Goal: Task Accomplishment & Management: Manage account settings

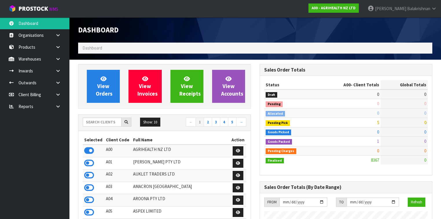
scroll to position [436, 181]
click at [59, 48] on icon at bounding box center [57, 47] width 5 height 4
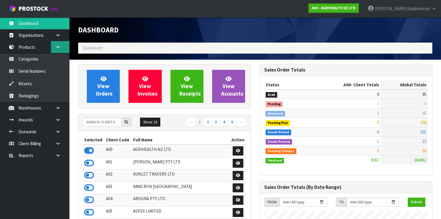
click at [59, 48] on icon at bounding box center [57, 47] width 5 height 4
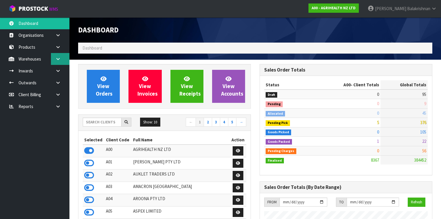
click at [61, 60] on link at bounding box center [60, 59] width 19 height 12
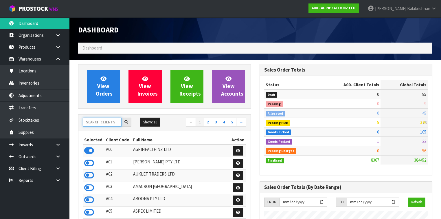
click at [96, 123] on input "text" at bounding box center [102, 121] width 39 height 9
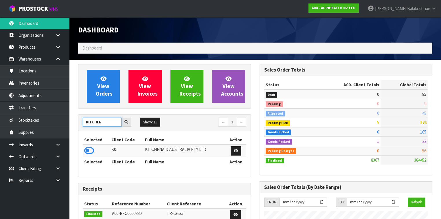
type input "KITCHEN"
click at [79, 148] on div "Selected Client Code Full Name Action K01 KITCHENAID AUSTRALIA PTY LTD Selected…" at bounding box center [164, 154] width 172 height 46
click at [87, 153] on icon at bounding box center [89, 150] width 10 height 9
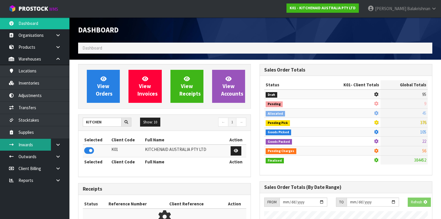
scroll to position [288793, 288971]
click at [40, 145] on link "Inwards" at bounding box center [34, 145] width 69 height 12
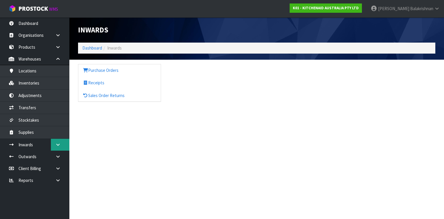
click at [60, 141] on link at bounding box center [60, 145] width 19 height 12
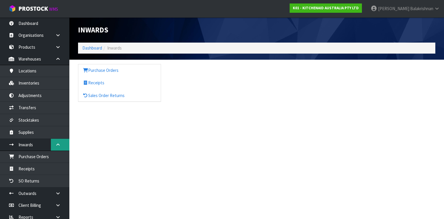
click at [60, 141] on link at bounding box center [60, 145] width 19 height 12
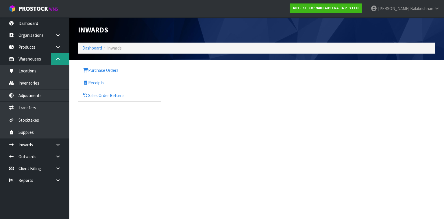
click at [60, 57] on icon at bounding box center [57, 59] width 5 height 4
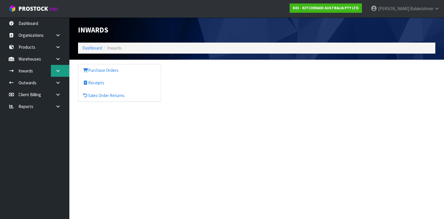
click at [64, 70] on link at bounding box center [60, 71] width 19 height 12
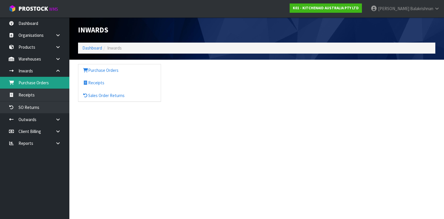
click at [33, 83] on link "Purchase Orders" at bounding box center [34, 83] width 69 height 12
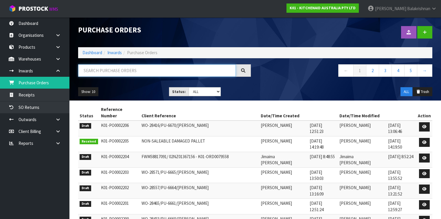
click at [125, 67] on input "text" at bounding box center [157, 70] width 158 height 12
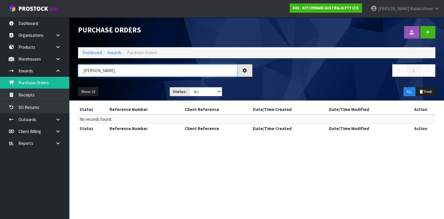
type input "J"
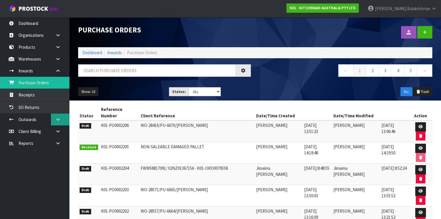
click at [56, 119] on icon at bounding box center [57, 119] width 5 height 4
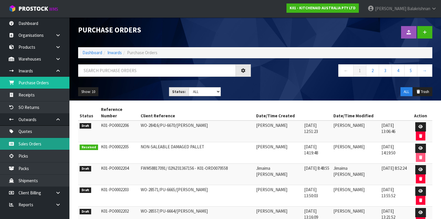
click at [41, 143] on link "Sales Orders" at bounding box center [34, 144] width 69 height 12
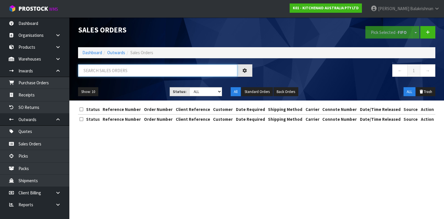
click at [105, 71] on input "text" at bounding box center [157, 70] width 159 height 12
type input "JOB-0415847"
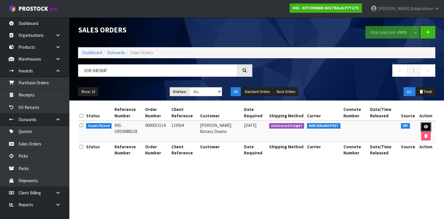
click at [427, 124] on link at bounding box center [426, 126] width 11 height 9
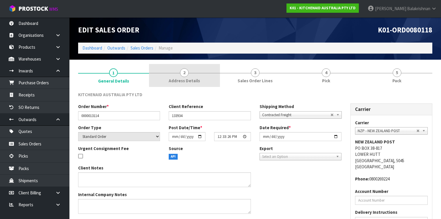
click at [199, 80] on span "Address Details" at bounding box center [184, 80] width 31 height 6
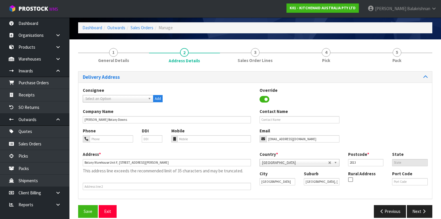
scroll to position [23, 0]
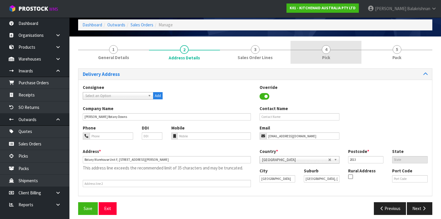
click at [331, 56] on link "4 Pick" at bounding box center [325, 52] width 71 height 23
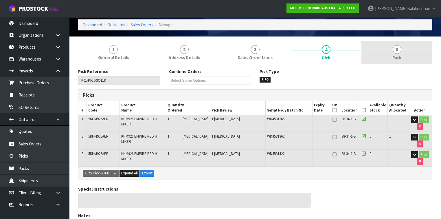
click at [403, 44] on link "5 Pack" at bounding box center [396, 52] width 71 height 23
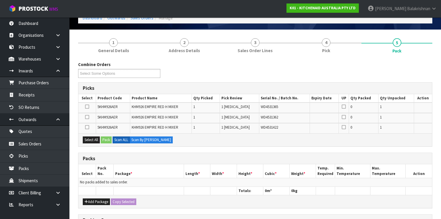
scroll to position [69, 0]
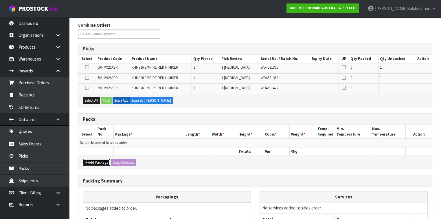
click at [101, 162] on button "Add Package" at bounding box center [96, 162] width 27 height 7
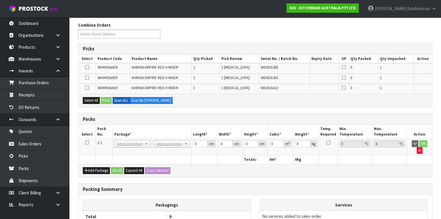
click at [87, 142] on icon at bounding box center [87, 142] width 4 height 0
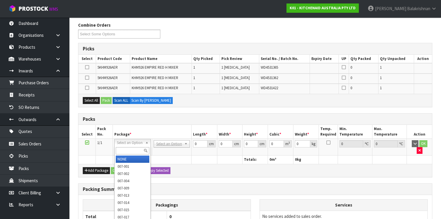
click at [169, 155] on th at bounding box center [152, 159] width 79 height 8
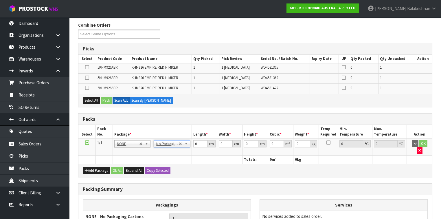
click at [104, 155] on th at bounding box center [104, 159] width 17 height 8
click at [86, 142] on icon at bounding box center [87, 142] width 4 height 0
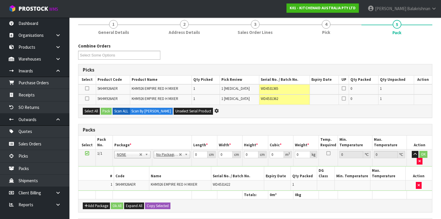
scroll to position [0, 0]
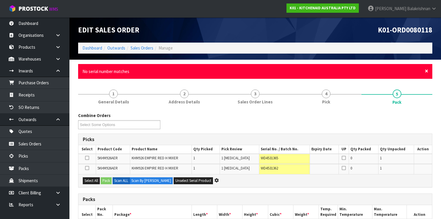
click at [425, 71] on span "×" at bounding box center [425, 71] width 3 height 8
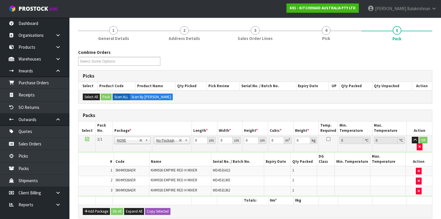
scroll to position [46, 0]
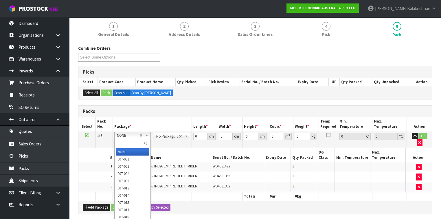
click at [125, 142] on input "text" at bounding box center [132, 143] width 33 height 7
type input "011"
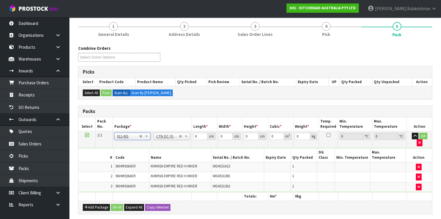
type input "4.8"
drag, startPoint x: 189, startPoint y: 137, endPoint x: 171, endPoint y: 145, distance: 19.8
click at [171, 145] on tbody "1/1 NONE 007-001 007-002 007-004 007-009 007-013 007-014 007-015 007-017 007-01…" at bounding box center [254, 161] width 353 height 61
type input "42"
type input "28"
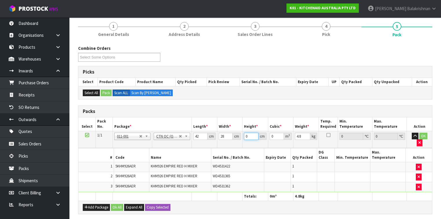
type input "3"
type input "0.003528"
type input "35"
type input "0.04116"
type input "35"
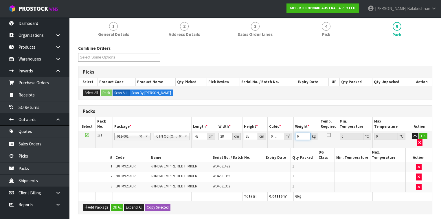
type input "6"
click button "OK" at bounding box center [423, 135] width 8 height 7
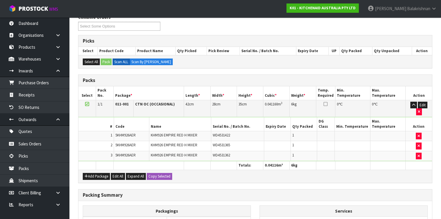
scroll to position [136, 0]
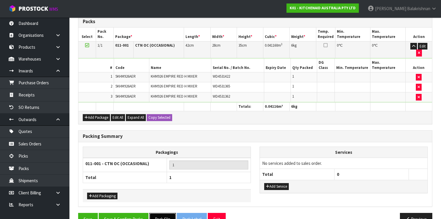
click at [160, 213] on button "Pack Slip" at bounding box center [162, 219] width 27 height 12
click at [132, 213] on button "Save & Confirm Packs" at bounding box center [124, 219] width 50 height 12
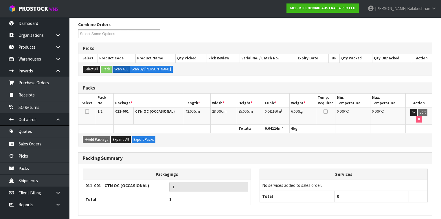
scroll to position [106, 0]
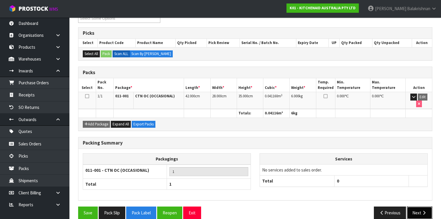
click at [415, 206] on button "Next" at bounding box center [419, 212] width 25 height 12
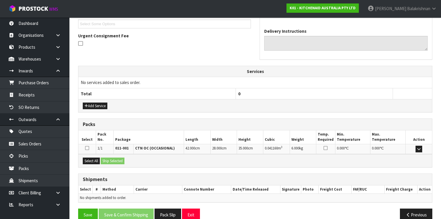
scroll to position [162, 0]
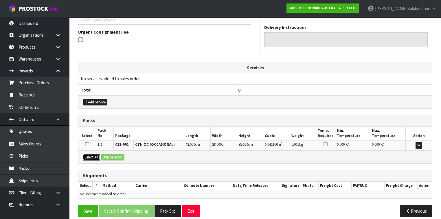
click at [94, 154] on button "Select All" at bounding box center [91, 157] width 17 height 7
click at [117, 154] on button "Ship Selected" at bounding box center [113, 157] width 24 height 7
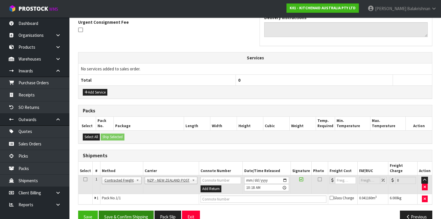
scroll to position [177, 0]
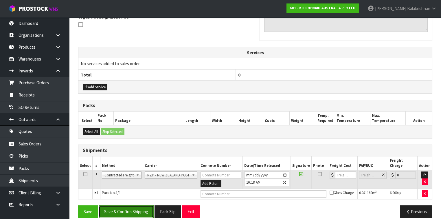
click at [127, 205] on button "Save & Confirm Shipping" at bounding box center [126, 211] width 55 height 12
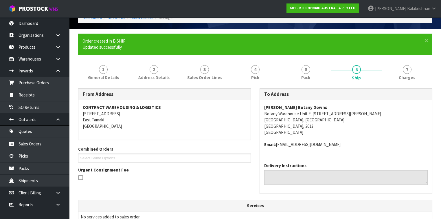
scroll to position [0, 0]
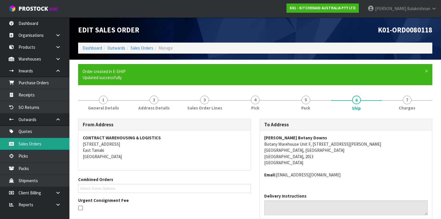
click at [37, 145] on link "Sales Orders" at bounding box center [34, 144] width 69 height 12
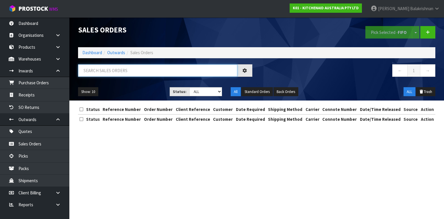
click at [114, 73] on input "text" at bounding box center [157, 70] width 159 height 12
type input "JOB-0416045"
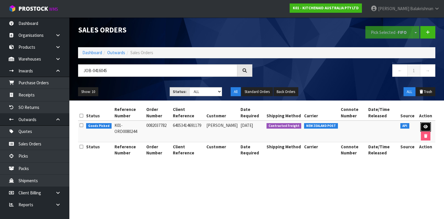
click at [424, 127] on icon at bounding box center [426, 127] width 4 height 4
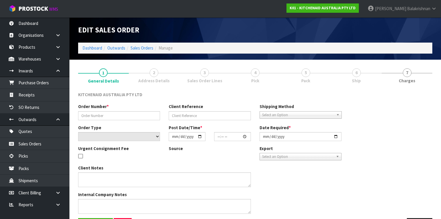
type input "0082037782"
type input "64053414691179"
select select "number:0"
type input "[DATE]"
type input "20:39:33.000"
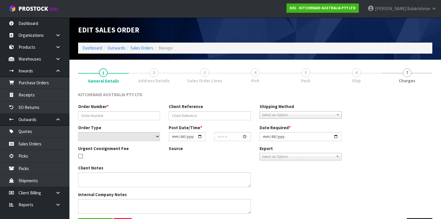
type input "[DATE]"
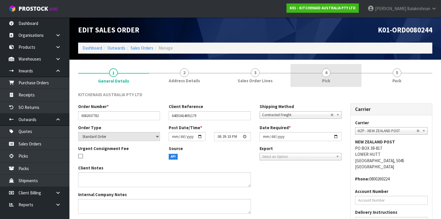
click at [323, 74] on span "4" at bounding box center [326, 72] width 9 height 9
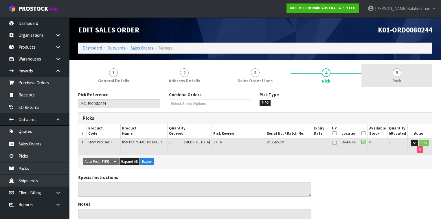
click at [382, 76] on link "5 Pack" at bounding box center [396, 75] width 71 height 23
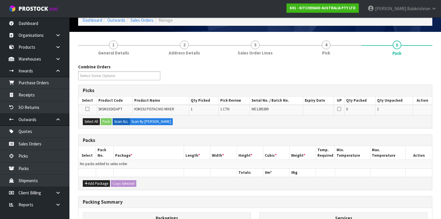
scroll to position [69, 0]
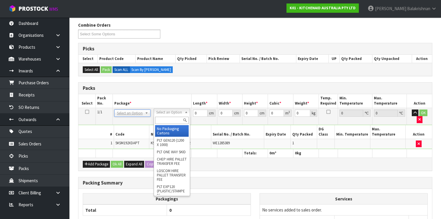
click at [166, 119] on input "text" at bounding box center [171, 120] width 33 height 7
type input "NO"
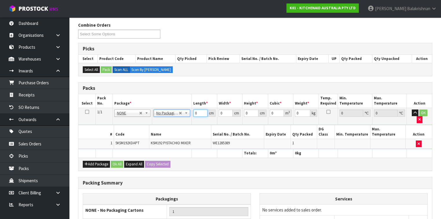
click at [197, 110] on input "0" at bounding box center [200, 112] width 14 height 7
drag, startPoint x: 199, startPoint y: 130, endPoint x: 203, endPoint y: 138, distance: 9.5
click at [203, 138] on table "Select Pack No. Package * Length * Width * Height * Cubic * Weight * Temp. Requ…" at bounding box center [254, 125] width 353 height 63
type input "0.001"
click at [203, 110] on input "0.001" at bounding box center [200, 112] width 14 height 7
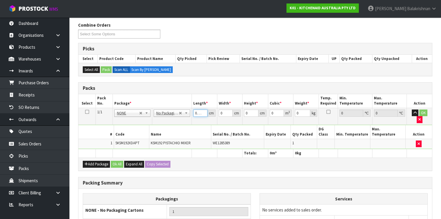
click at [200, 111] on input "0.001" at bounding box center [200, 112] width 14 height 7
type input "30"
type input "43"
type input "4"
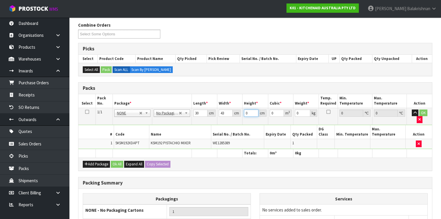
type input "0.00516"
type input "43"
type input "0.05547"
type input "43"
type input "13"
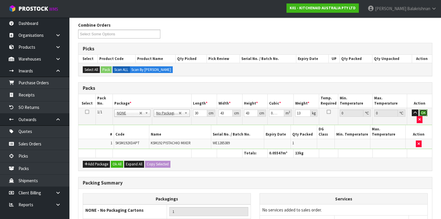
click at [419, 113] on button "OK" at bounding box center [423, 112] width 8 height 7
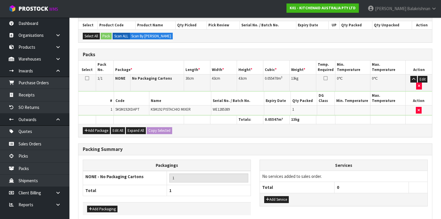
scroll to position [116, 0]
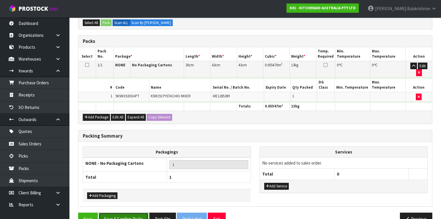
click at [128, 212] on button "Save & Confirm Packs" at bounding box center [124, 218] width 50 height 12
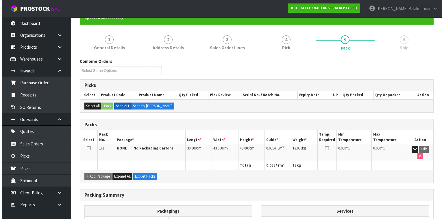
scroll to position [0, 0]
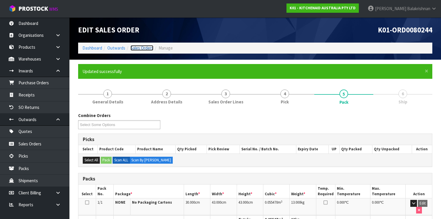
click at [142, 48] on link "Sales Orders" at bounding box center [141, 47] width 23 height 5
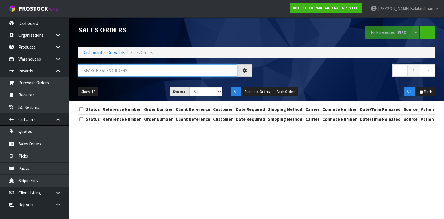
click at [120, 72] on input "text" at bounding box center [157, 70] width 159 height 12
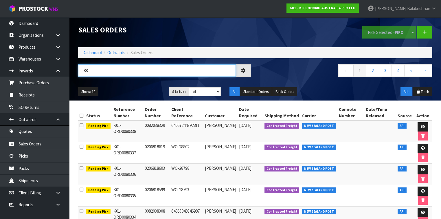
type input "8"
type input "JOB-0416005"
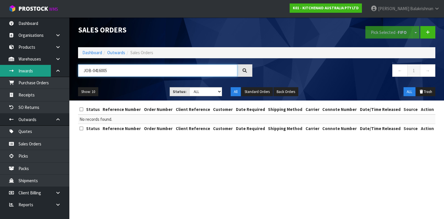
drag, startPoint x: 114, startPoint y: 72, endPoint x: 33, endPoint y: 73, distance: 81.3
click at [33, 73] on body "Toggle navigation ProStock WMS K01 - KITCHENAID AUSTRALIA PTY LTD [PERSON_NAME]…" at bounding box center [222, 109] width 444 height 219
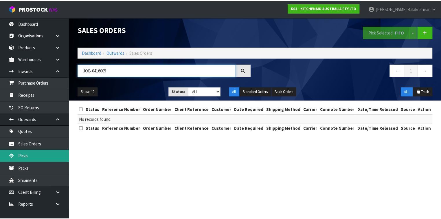
scroll to position [3, 0]
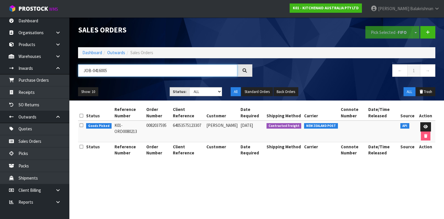
click at [123, 72] on input "JOB-0416005" at bounding box center [157, 70] width 159 height 12
click at [423, 124] on link at bounding box center [425, 126] width 11 height 9
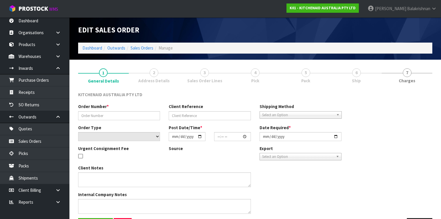
type input "0082037595"
type input "64053575123307"
select select "number:0"
type input "[DATE]"
type input "06:39:06.000"
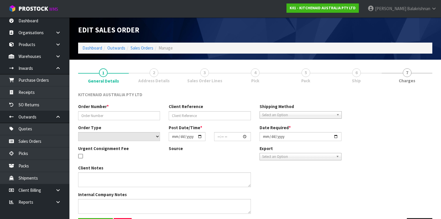
type input "[DATE]"
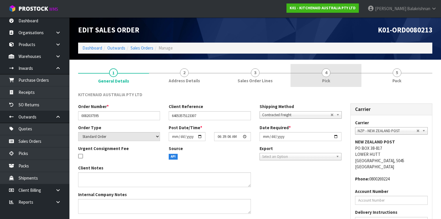
click at [331, 77] on link "4 Pick" at bounding box center [325, 75] width 71 height 23
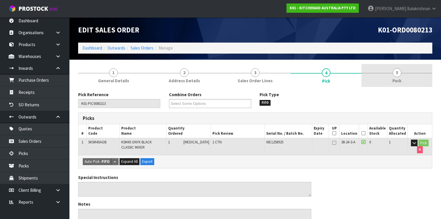
click at [405, 81] on link "5 Pack" at bounding box center [396, 75] width 71 height 23
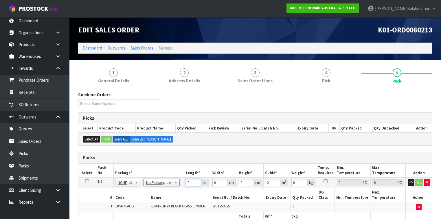
click at [189, 181] on input "0" at bounding box center [193, 182] width 15 height 7
type input "30"
type input "42"
type input "4"
type input "0.00504"
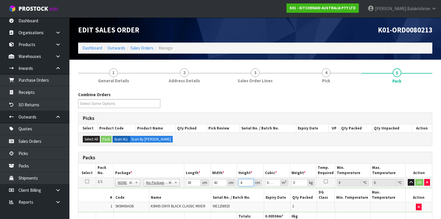
type input "44"
type input "0.05544"
type input "44"
type input "13"
click at [420, 182] on button "OK" at bounding box center [419, 182] width 8 height 7
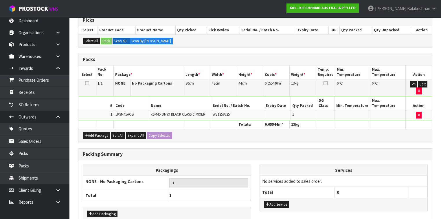
scroll to position [116, 0]
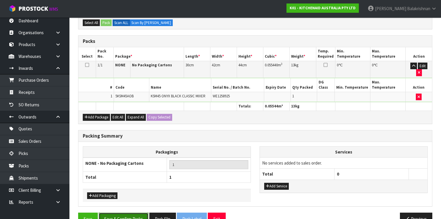
click at [121, 212] on button "Save & Confirm Packs" at bounding box center [124, 218] width 50 height 12
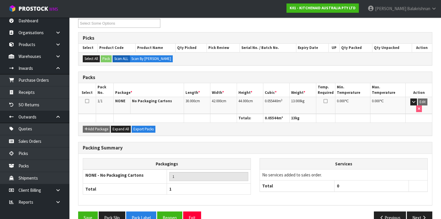
scroll to position [106, 0]
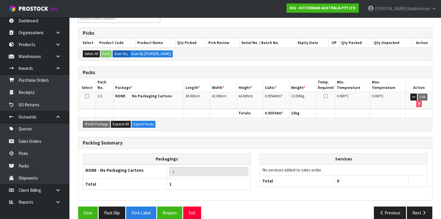
click at [424, 211] on div "Save Pack Slip Pack Label Reopen Exit Previous Next" at bounding box center [255, 214] width 363 height 17
click at [422, 210] on icon "button" at bounding box center [423, 212] width 5 height 4
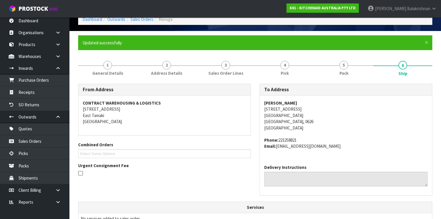
scroll to position [0, 0]
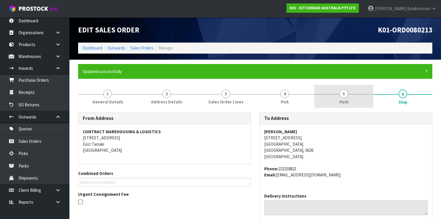
click at [347, 103] on span "Pack" at bounding box center [343, 102] width 9 height 6
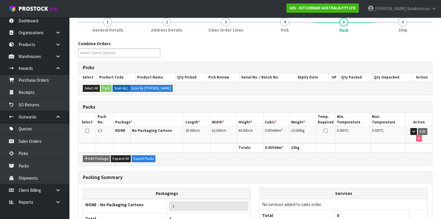
scroll to position [106, 0]
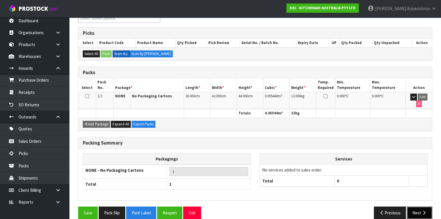
click at [421, 206] on button "Next" at bounding box center [419, 212] width 25 height 12
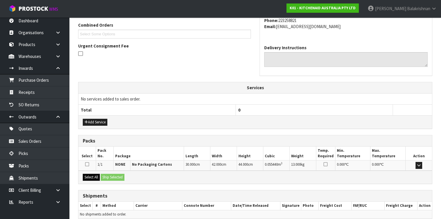
scroll to position [173, 0]
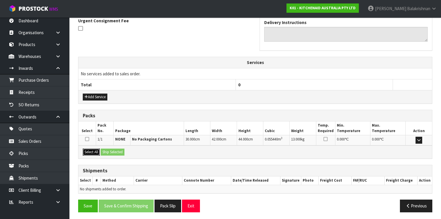
click at [86, 149] on button "Select All" at bounding box center [91, 151] width 17 height 7
click at [118, 149] on button "Ship Selected" at bounding box center [113, 151] width 24 height 7
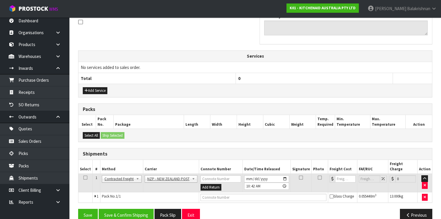
scroll to position [183, 0]
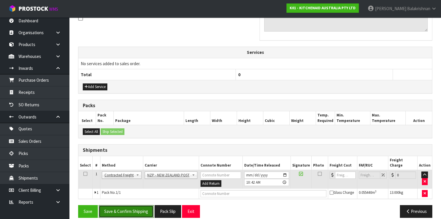
click at [133, 205] on button "Save & Confirm Shipping" at bounding box center [126, 211] width 55 height 12
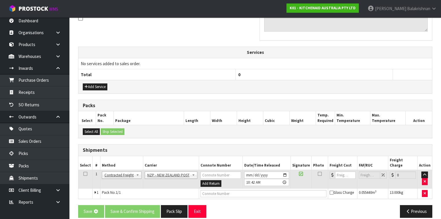
scroll to position [0, 0]
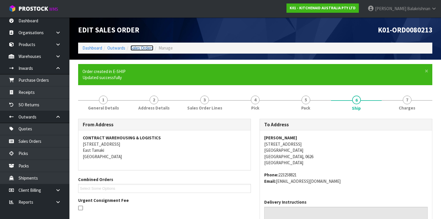
click at [137, 47] on link "Sales Orders" at bounding box center [141, 47] width 23 height 5
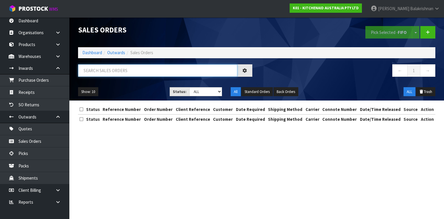
click at [134, 76] on input "text" at bounding box center [157, 70] width 159 height 12
click at [134, 73] on input "text" at bounding box center [157, 70] width 159 height 12
type input "80244"
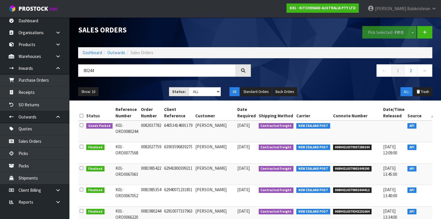
click at [433, 124] on link at bounding box center [438, 126] width 11 height 9
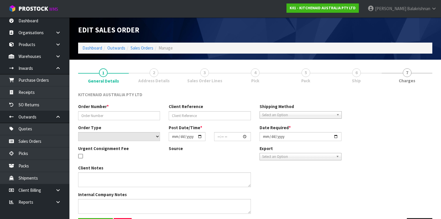
type input "0082037782"
type input "64053414691179"
select select "number:0"
type input "[DATE]"
type input "20:39:33.000"
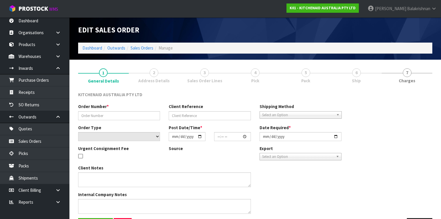
type input "[DATE]"
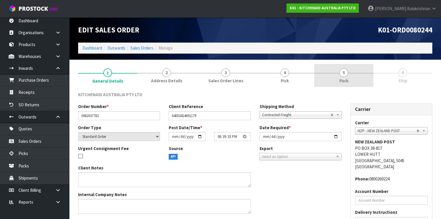
click at [350, 72] on link "5 Pack" at bounding box center [343, 75] width 59 height 23
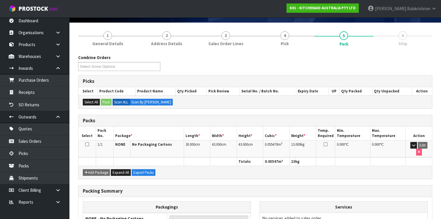
scroll to position [85, 0]
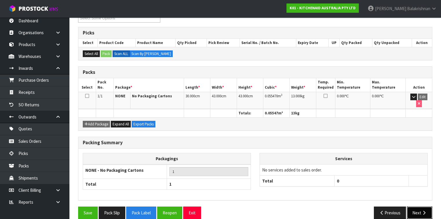
click at [419, 206] on button "Next" at bounding box center [419, 212] width 25 height 12
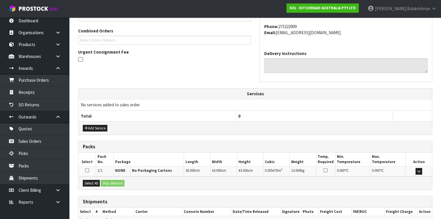
scroll to position [152, 0]
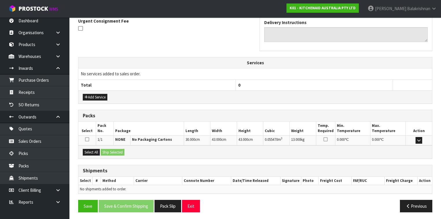
click at [87, 138] on icon at bounding box center [87, 139] width 4 height 5
click at [0, 0] on input "checkbox" at bounding box center [0, 0] width 0 height 0
click at [87, 138] on icon at bounding box center [87, 139] width 4 height 5
click at [0, 0] on input "checkbox" at bounding box center [0, 0] width 0 height 0
click at [87, 138] on icon at bounding box center [87, 139] width 4 height 5
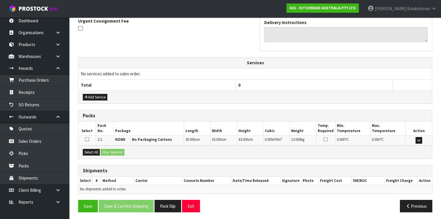
click at [0, 0] on input "checkbox" at bounding box center [0, 0] width 0 height 0
click at [117, 150] on button "Ship Selected" at bounding box center [113, 152] width 24 height 7
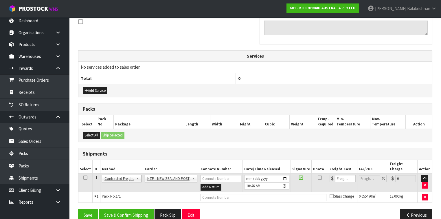
scroll to position [162, 0]
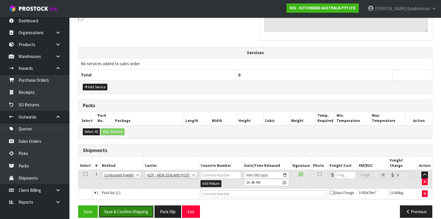
click at [138, 205] on button "Save & Confirm Shipping" at bounding box center [126, 211] width 55 height 12
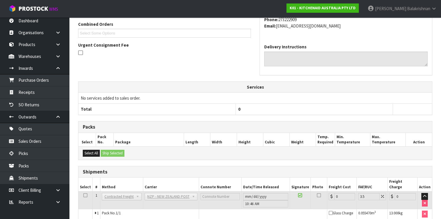
scroll to position [176, 0]
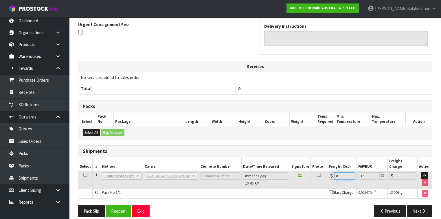
click at [342, 172] on input "0" at bounding box center [344, 175] width 21 height 7
click at [118, 205] on button "Reopen" at bounding box center [118, 210] width 25 height 12
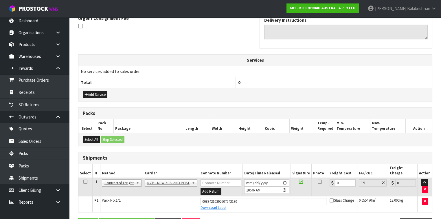
scroll to position [189, 0]
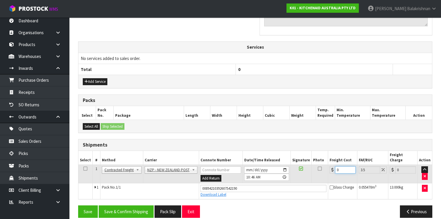
click at [345, 166] on input "0" at bounding box center [345, 169] width 21 height 7
type input "1"
type input "1.03"
type input "15"
type input "15.52"
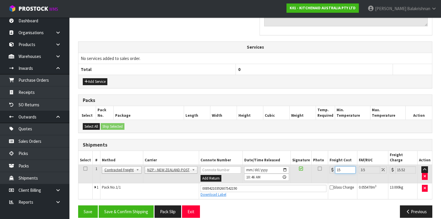
type input "15.4"
type input "15.94"
type input "15.48"
type input "16.02"
type input "15.48"
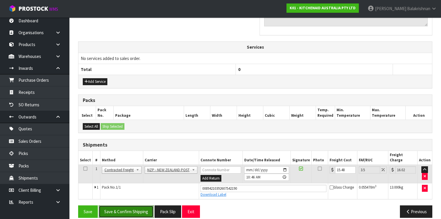
click at [120, 206] on button "Save & Confirm Shipping" at bounding box center [126, 211] width 55 height 12
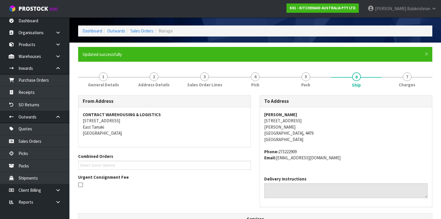
scroll to position [0, 0]
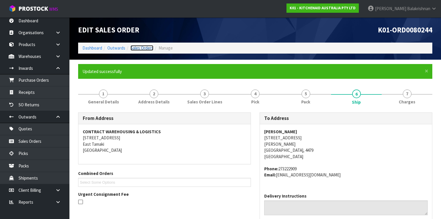
click at [141, 48] on link "Sales Orders" at bounding box center [141, 47] width 23 height 5
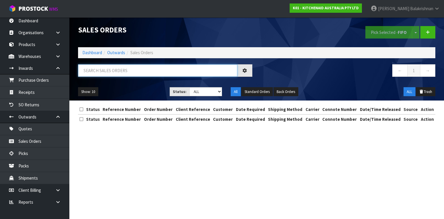
click at [131, 72] on input "text" at bounding box center [157, 70] width 159 height 12
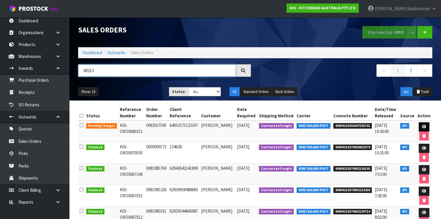
type input "80213"
click at [422, 125] on icon at bounding box center [424, 127] width 4 height 4
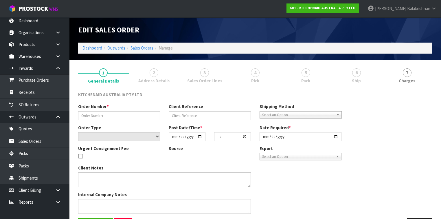
type input "0082037595"
type input "64053575123307"
select select "number:0"
type input "[DATE]"
type input "06:39:06.000"
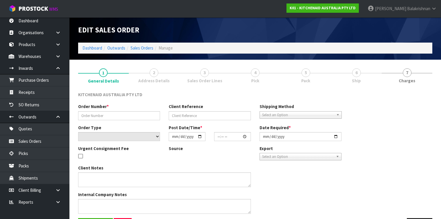
type input "[DATE]"
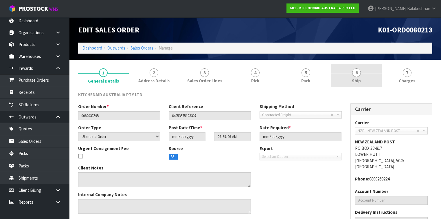
click at [366, 84] on link "6 Ship" at bounding box center [356, 75] width 51 height 23
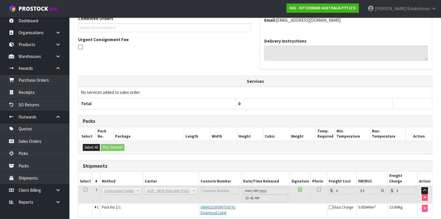
scroll to position [152, 0]
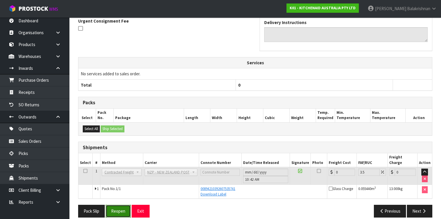
click at [121, 208] on button "Reopen" at bounding box center [118, 210] width 25 height 12
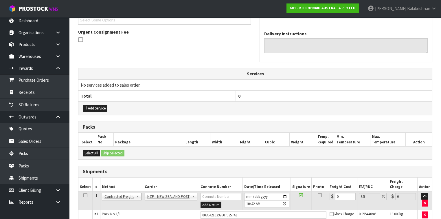
scroll to position [189, 0]
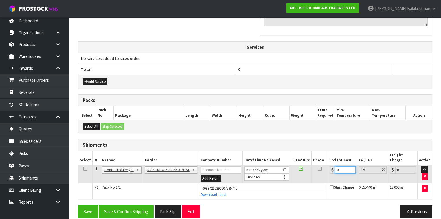
click at [339, 166] on input "0" at bounding box center [345, 169] width 21 height 7
type input "4"
type input "4.14"
type input "4.3"
type input "4.45"
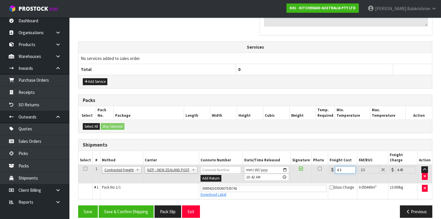
type input "4.33"
type input "4.48"
type input "4.33"
click at [135, 207] on button "Save & Confirm Shipping" at bounding box center [126, 211] width 55 height 12
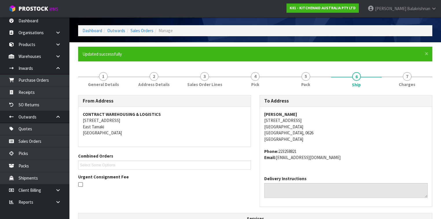
scroll to position [0, 0]
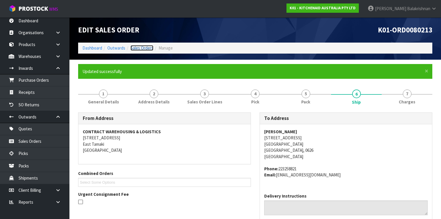
click at [141, 47] on link "Sales Orders" at bounding box center [141, 47] width 23 height 5
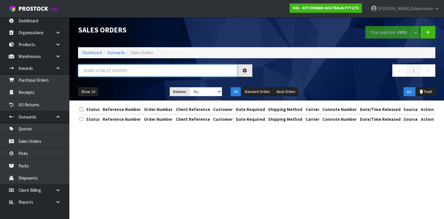
click at [158, 70] on input "text" at bounding box center [157, 70] width 159 height 12
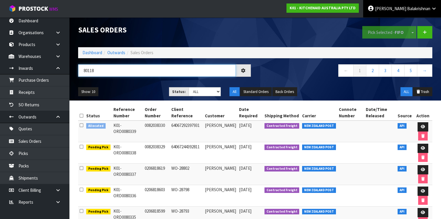
type input "80118"
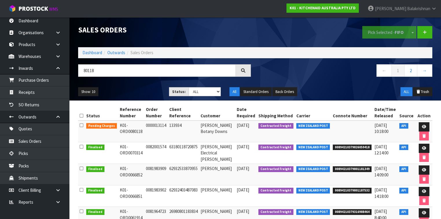
drag, startPoint x: 169, startPoint y: 63, endPoint x: 169, endPoint y: 67, distance: 4.0
click at [169, 63] on div "Sales Orders Pick Selected - FIFO Split button! FIFO - First In First Out FEFO …" at bounding box center [255, 58] width 363 height 83
click at [423, 126] on icon at bounding box center [424, 127] width 4 height 4
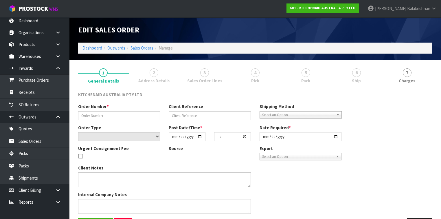
type input "0000013114"
type input "133934"
select select "number:0"
type input "[DATE]"
type input "12:33:26.000"
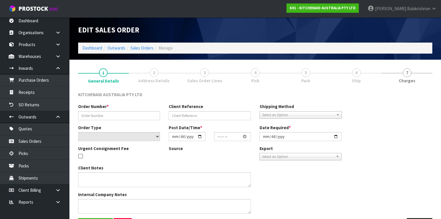
type input "[DATE]"
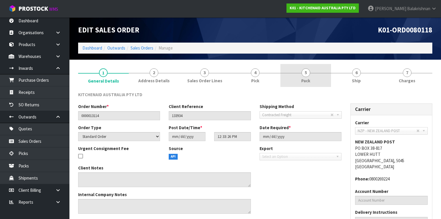
click at [315, 74] on link "5 Pack" at bounding box center [305, 75] width 51 height 23
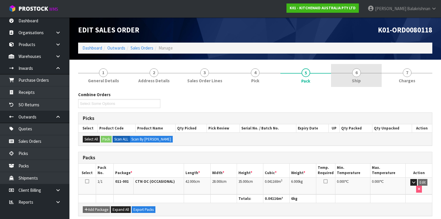
click at [346, 77] on link "6 Ship" at bounding box center [356, 75] width 51 height 23
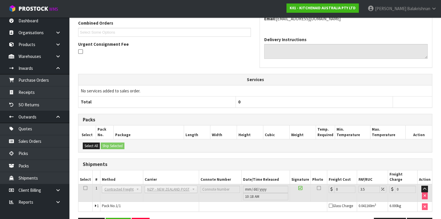
scroll to position [142, 0]
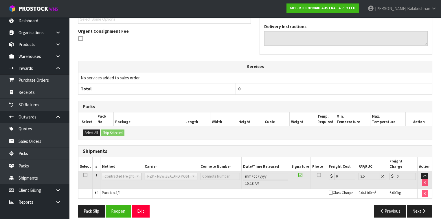
click at [84, 175] on icon at bounding box center [85, 175] width 4 height 0
click at [86, 175] on icon at bounding box center [85, 175] width 4 height 0
click at [150, 152] on h3 "Shipments" at bounding box center [255, 150] width 345 height 5
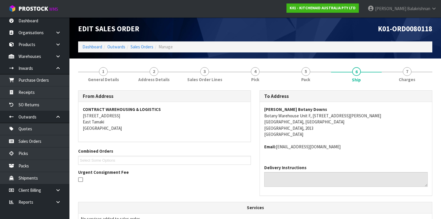
scroll to position [0, 0]
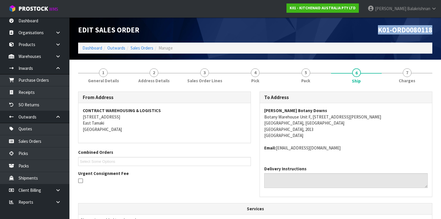
drag, startPoint x: 431, startPoint y: 30, endPoint x: 331, endPoint y: 36, distance: 100.2
click at [331, 36] on div "K01-ORD0080118" at bounding box center [345, 29] width 181 height 25
copy span "K01-ORD0080118"
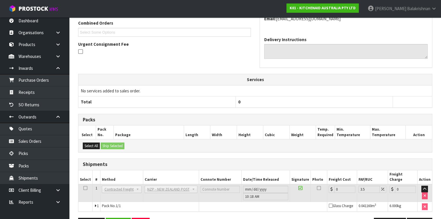
scroll to position [142, 0]
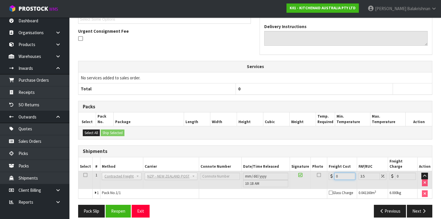
click at [338, 172] on input "0" at bounding box center [344, 175] width 21 height 7
click at [116, 205] on button "Reopen" at bounding box center [118, 210] width 25 height 12
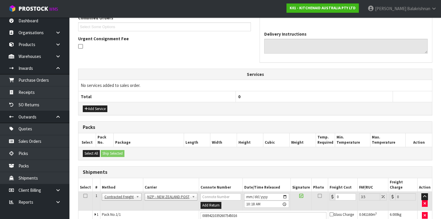
scroll to position [182, 0]
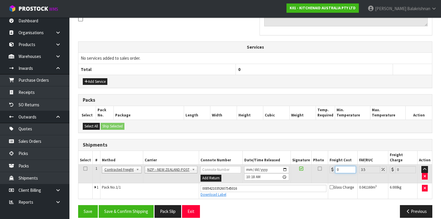
click at [343, 166] on input "0" at bounding box center [345, 169] width 21 height 7
type input "4"
type input "4.14"
type input "4.3"
type input "4.45"
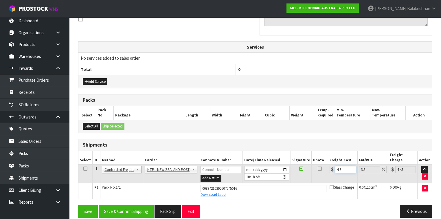
type input "4.33"
type input "4.48"
type input "4.33"
click at [131, 205] on button "Save & Confirm Shipping" at bounding box center [126, 211] width 55 height 12
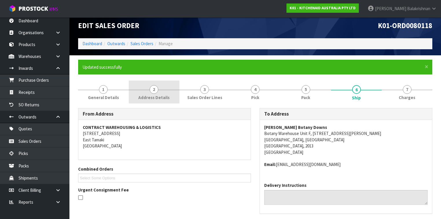
scroll to position [0, 0]
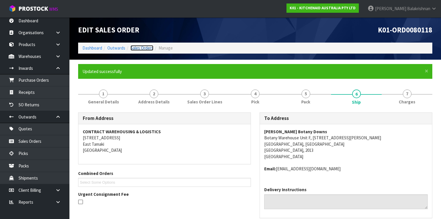
click at [140, 49] on link "Sales Orders" at bounding box center [141, 47] width 23 height 5
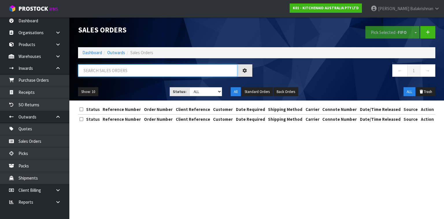
click at [104, 67] on input "text" at bounding box center [157, 70] width 159 height 12
type input "JOB-0416048"
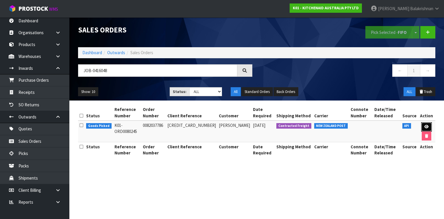
click at [424, 126] on icon at bounding box center [426, 127] width 4 height 4
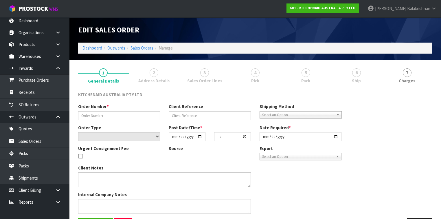
type input "0082037786"
type input "[CREDIT_CARD_NUMBER]"
select select "number:0"
type input "[DATE]"
type input "22:38:57.000"
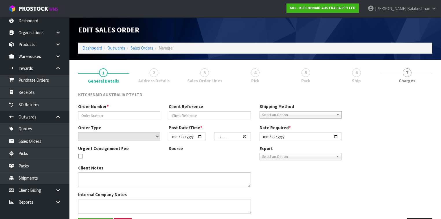
type input "[DATE]"
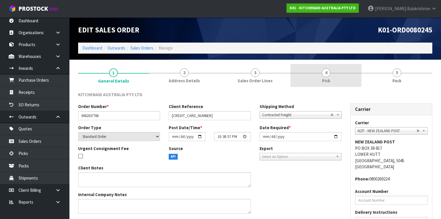
click at [330, 75] on link "4 Pick" at bounding box center [325, 75] width 71 height 23
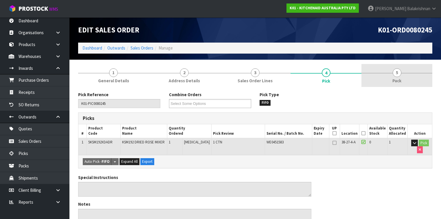
click at [393, 76] on link "5 Pack" at bounding box center [396, 75] width 71 height 23
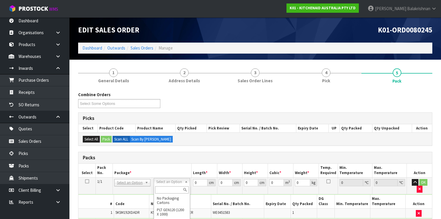
click at [166, 188] on input "text" at bounding box center [171, 189] width 33 height 7
type input "NO"
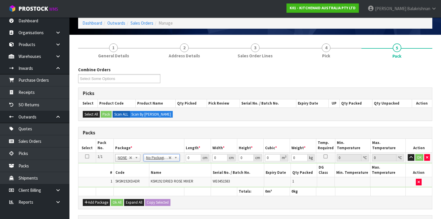
scroll to position [46, 0]
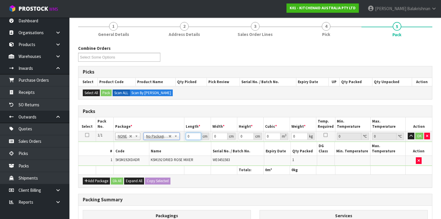
click at [192, 135] on input "0" at bounding box center [193, 135] width 15 height 7
type input "31"
type input "42"
type input "4"
type input "0.005208"
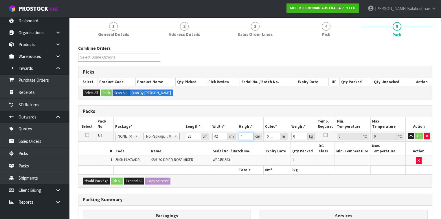
type input "43"
type input "0.055986"
type input "43"
type input "13"
click at [416, 135] on button "OK" at bounding box center [419, 135] width 8 height 7
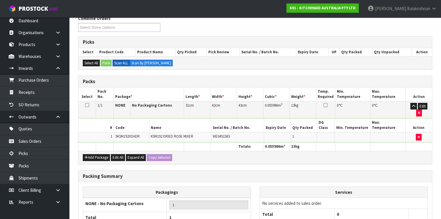
scroll to position [116, 0]
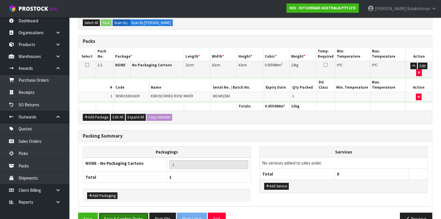
click at [123, 212] on button "Save & Confirm Packs" at bounding box center [124, 218] width 50 height 12
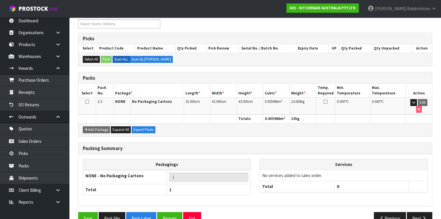
scroll to position [106, 0]
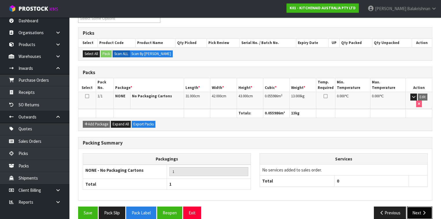
click at [417, 206] on button "Next" at bounding box center [419, 212] width 25 height 12
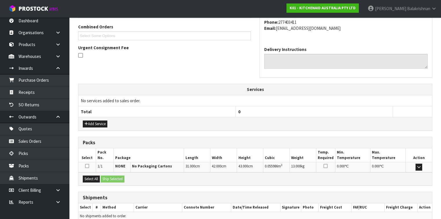
scroll to position [173, 0]
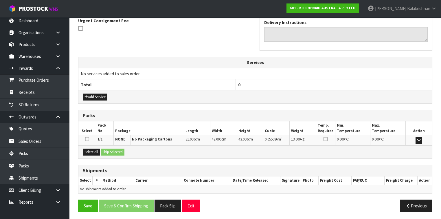
click at [86, 138] on icon at bounding box center [87, 138] width 4 height 5
click at [0, 0] on input "checkbox" at bounding box center [0, 0] width 0 height 0
click at [113, 152] on button "Ship Selected" at bounding box center [113, 151] width 24 height 7
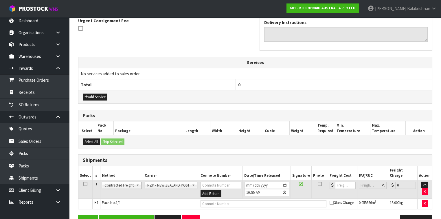
scroll to position [183, 0]
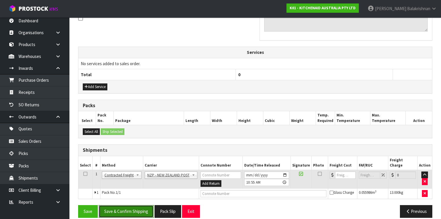
click at [133, 205] on button "Save & Confirm Shipping" at bounding box center [126, 211] width 55 height 12
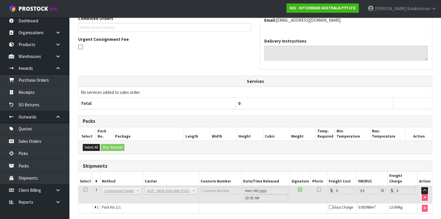
scroll to position [176, 0]
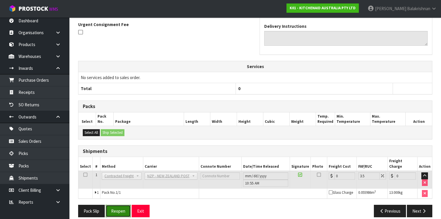
click at [120, 207] on button "Reopen" at bounding box center [118, 210] width 25 height 12
click at [339, 172] on input "0" at bounding box center [344, 175] width 21 height 7
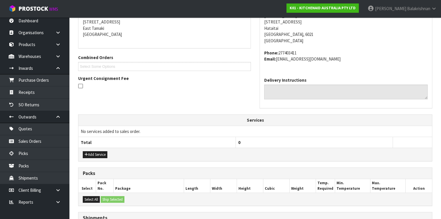
scroll to position [189, 0]
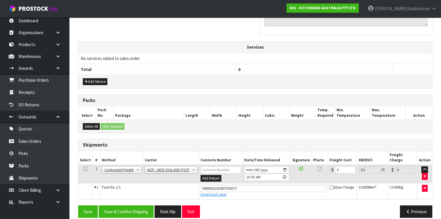
drag, startPoint x: 344, startPoint y: 156, endPoint x: 338, endPoint y: 165, distance: 10.7
click at [344, 158] on table "Select # Method Carrier Connote Number Date/Time Released Signature Photo Freig…" at bounding box center [254, 175] width 353 height 48
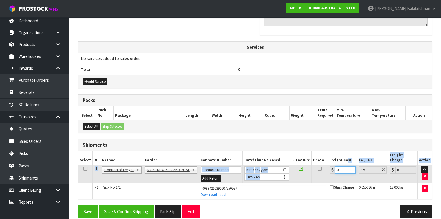
click at [339, 166] on input "0" at bounding box center [345, 169] width 21 height 7
type input "1"
type input "1.03"
type input "10"
type input "10.35"
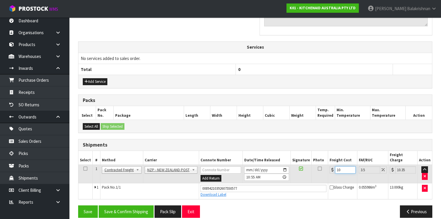
type input "10.8"
type input "11.18"
type input "10.89"
type input "11.27"
type input "10.89"
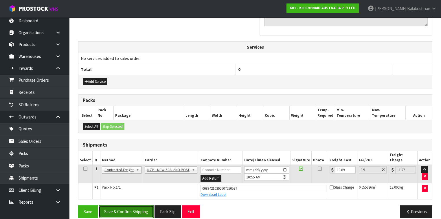
click at [125, 205] on button "Save & Confirm Shipping" at bounding box center [126, 211] width 55 height 12
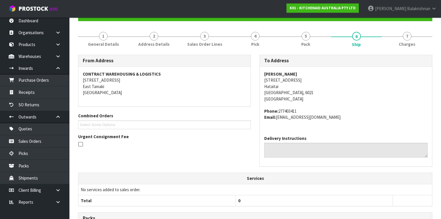
scroll to position [0, 0]
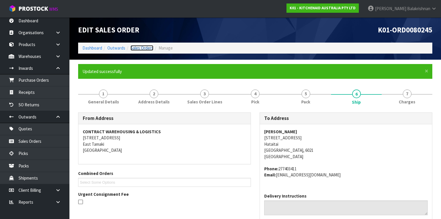
click at [143, 48] on link "Sales Orders" at bounding box center [141, 47] width 23 height 5
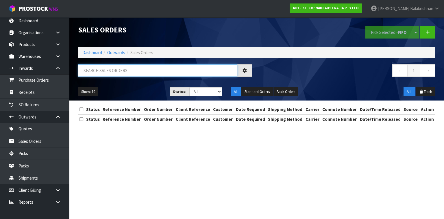
click at [127, 72] on input "text" at bounding box center [157, 70] width 159 height 12
type input "JOB-0416030"
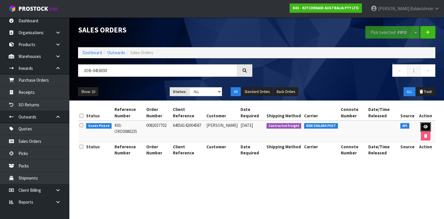
click at [425, 127] on icon at bounding box center [426, 127] width 4 height 4
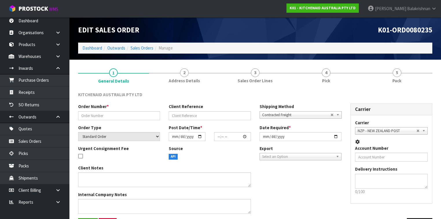
type input "0082037702"
type input "64056142004587"
select select "number:0"
type input "[DATE]"
type input "14:39:57.000"
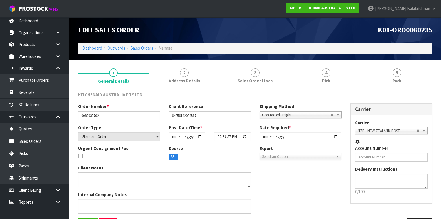
type input "[DATE]"
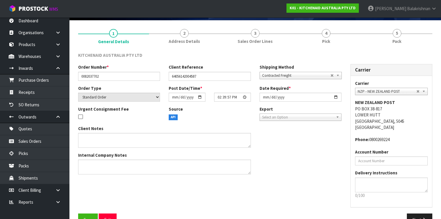
scroll to position [31, 0]
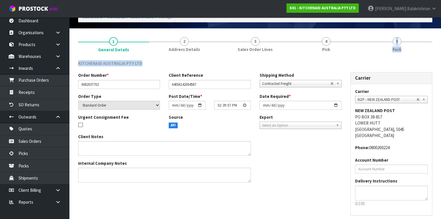
click at [334, 56] on div "1 General Details 2 Address Details 3 Sales Order Lines 4 Pick 5 Pack KITCHENAI…" at bounding box center [255, 136] width 354 height 206
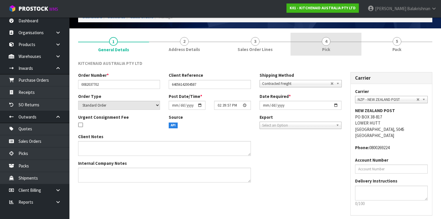
click at [331, 37] on link "4 Pick" at bounding box center [325, 44] width 71 height 23
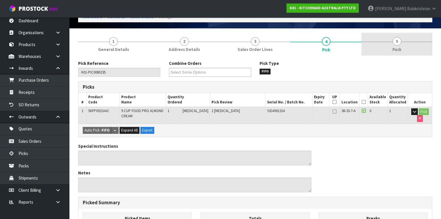
click at [397, 43] on span "5" at bounding box center [396, 41] width 9 height 9
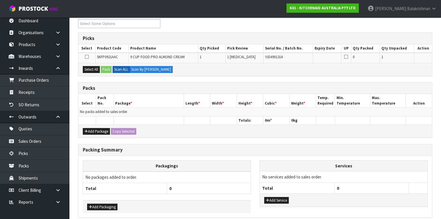
scroll to position [57, 0]
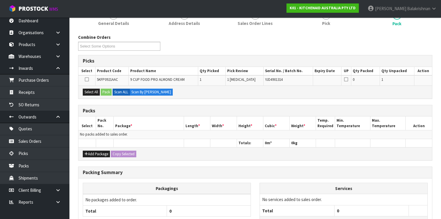
click at [84, 78] on td at bounding box center [86, 80] width 17 height 10
click at [87, 79] on icon at bounding box center [87, 79] width 4 height 0
click at [0, 0] on input "checkbox" at bounding box center [0, 0] width 0 height 0
click at [108, 90] on button "Pack" at bounding box center [106, 91] width 11 height 7
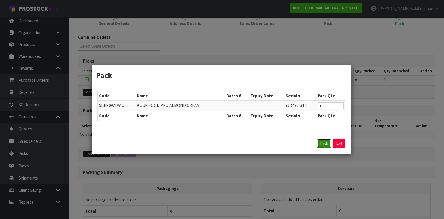
click at [329, 143] on button "Pack" at bounding box center [324, 143] width 14 height 9
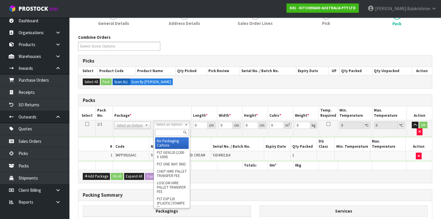
click at [172, 131] on input "text" at bounding box center [171, 132] width 33 height 7
type input "2"
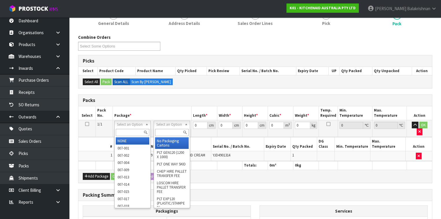
click at [134, 130] on input "text" at bounding box center [132, 132] width 33 height 7
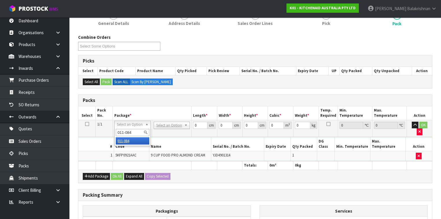
type input "011-084"
type input "4.6"
click at [325, 161] on th at bounding box center [328, 165] width 19 height 8
click at [328, 169] on div "Add Package Ok All Expand All Copy Selected" at bounding box center [254, 175] width 353 height 13
click at [201, 125] on input "0" at bounding box center [200, 124] width 14 height 7
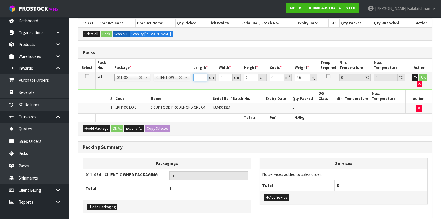
scroll to position [94, 0]
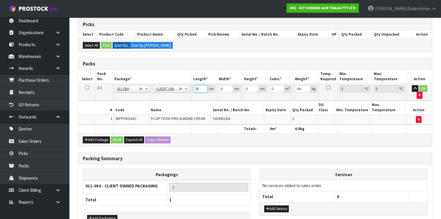
type input "28"
type input "52"
type input "3"
type input "0.004368"
type input "34"
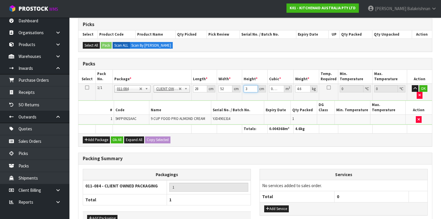
type input "0.049504"
type input "34"
click at [419, 89] on button "OK" at bounding box center [423, 88] width 8 height 7
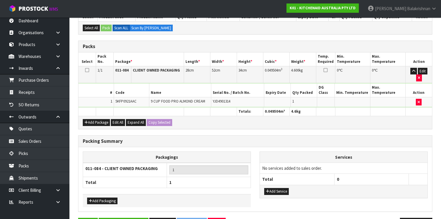
scroll to position [116, 0]
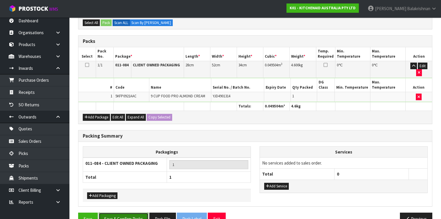
click at [116, 212] on button "Save & Confirm Packs" at bounding box center [124, 218] width 50 height 12
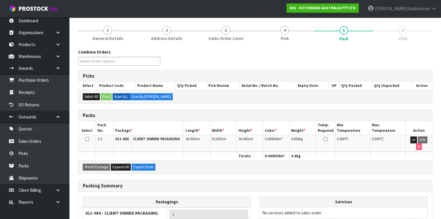
scroll to position [106, 0]
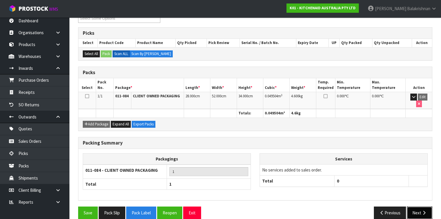
click at [416, 206] on button "Next" at bounding box center [419, 212] width 25 height 12
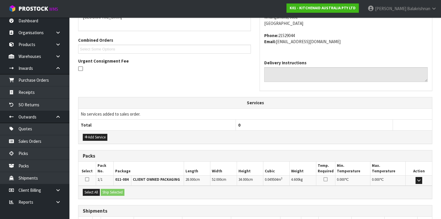
scroll to position [173, 0]
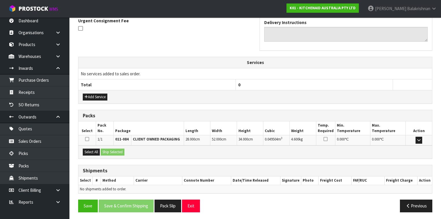
click at [88, 139] on icon at bounding box center [87, 138] width 4 height 5
click at [0, 0] on input "checkbox" at bounding box center [0, 0] width 0 height 0
click at [110, 150] on button "Ship Selected" at bounding box center [113, 151] width 24 height 7
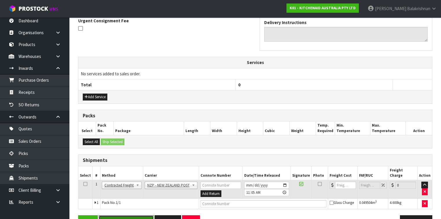
click at [141, 215] on button "Save & Confirm Shipping" at bounding box center [126, 221] width 55 height 12
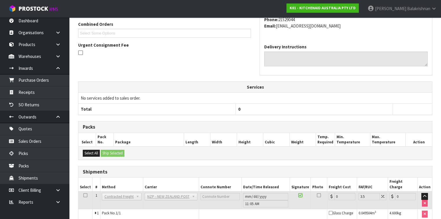
scroll to position [176, 0]
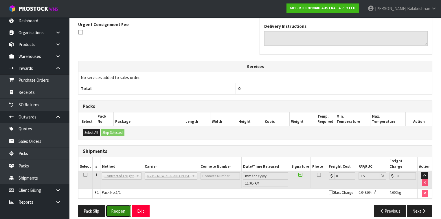
click at [117, 204] on button "Reopen" at bounding box center [118, 210] width 25 height 12
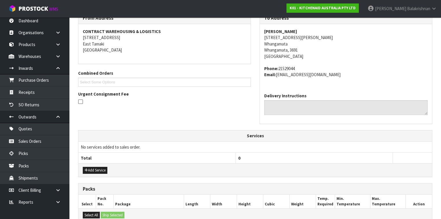
scroll to position [162, 0]
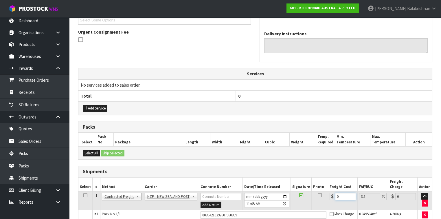
click at [340, 193] on input "0" at bounding box center [345, 196] width 21 height 7
type input "1"
type input "1.03"
type input "11"
type input "11.38"
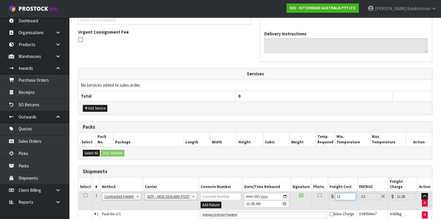
type input "11.9"
type input "12.32"
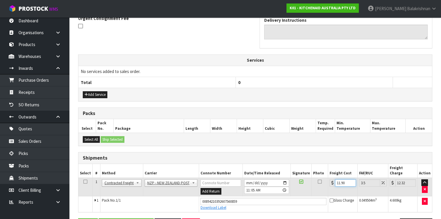
scroll to position [189, 0]
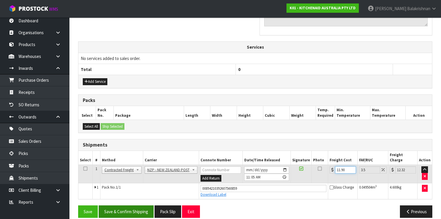
type input "11.90"
click at [132, 209] on button "Save & Confirm Shipping" at bounding box center [126, 211] width 55 height 12
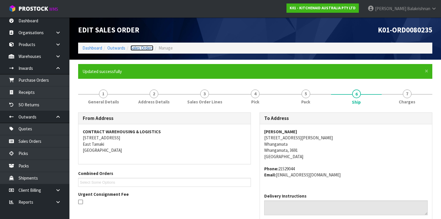
click at [144, 46] on link "Sales Orders" at bounding box center [141, 47] width 23 height 5
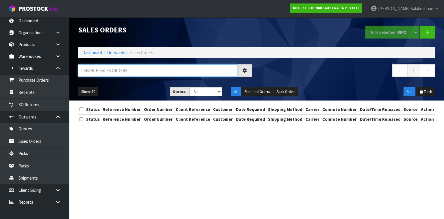
click at [130, 70] on input "text" at bounding box center [157, 70] width 159 height 12
click at [105, 66] on input "text" at bounding box center [157, 70] width 159 height 12
type input "JOB-0416041"
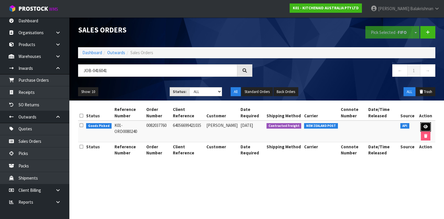
click at [422, 126] on link at bounding box center [425, 126] width 11 height 9
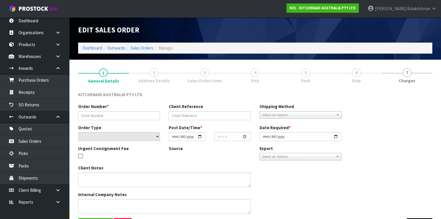
type input "0082037760"
type input "64056699421035"
select select "number:0"
type input "[DATE]"
type input "18:39:13.000"
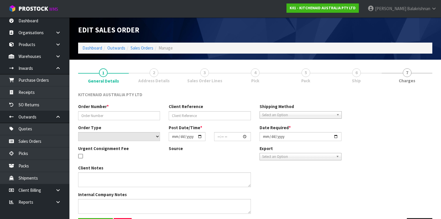
type input "[DATE]"
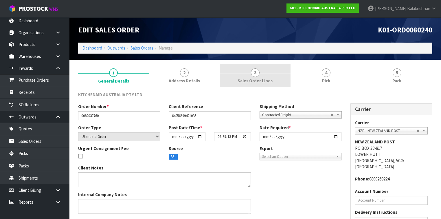
click at [257, 81] on span "Sales Order Lines" at bounding box center [254, 80] width 35 height 6
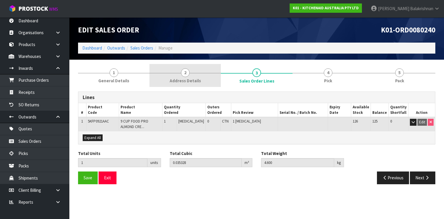
click at [187, 80] on span "Address Details" at bounding box center [185, 80] width 31 height 6
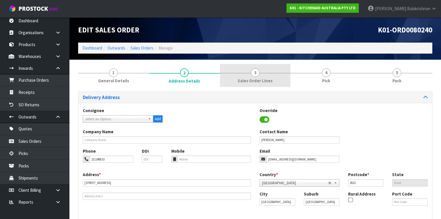
click at [251, 84] on link "3 Sales Order Lines" at bounding box center [255, 75] width 71 height 23
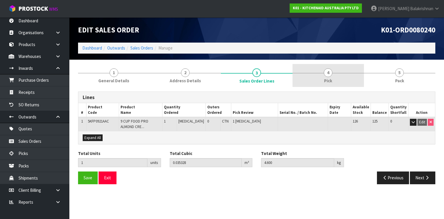
click at [314, 77] on link "4 Pick" at bounding box center [328, 75] width 71 height 23
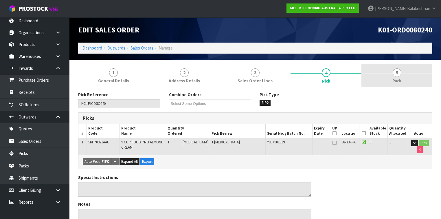
click at [389, 74] on link "5 Pack" at bounding box center [396, 75] width 71 height 23
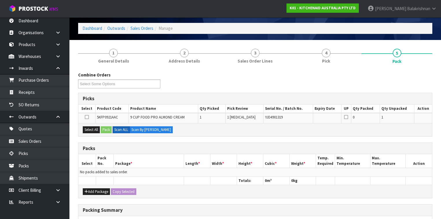
scroll to position [46, 0]
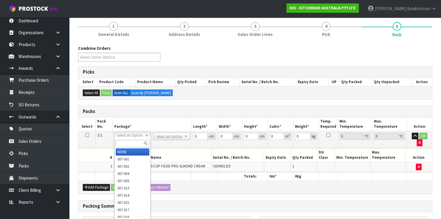
click at [135, 142] on input "text" at bounding box center [132, 143] width 33 height 7
click at [169, 117] on th "Package *" at bounding box center [152, 124] width 79 height 14
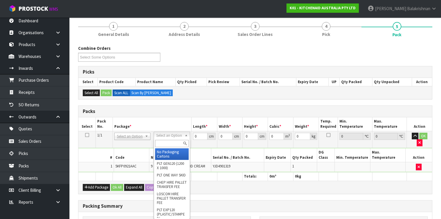
click at [173, 141] on input "text" at bounding box center [171, 143] width 33 height 7
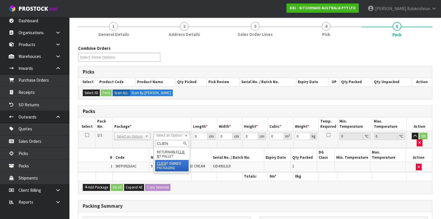
type input "CLIEN"
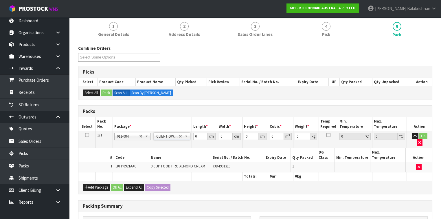
type input "4.6"
click at [206, 137] on input "0" at bounding box center [200, 135] width 14 height 7
type input "0"
type input "28"
type input "52"
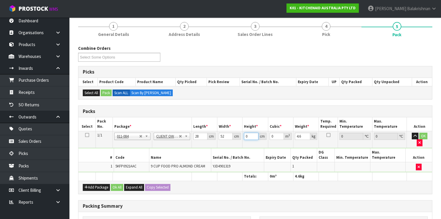
type input "3"
type input "0.004368"
type input "35"
type input "0.05096"
type input "35"
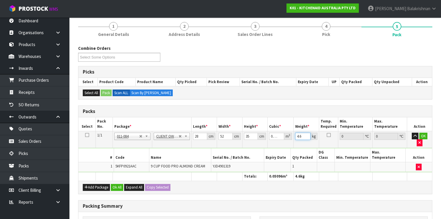
click at [302, 134] on input "4.6" at bounding box center [302, 135] width 15 height 7
type input "4"
type input "5"
click at [419, 133] on button "OK" at bounding box center [423, 135] width 8 height 7
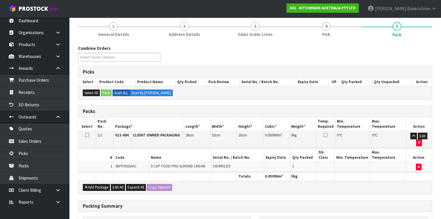
scroll to position [116, 0]
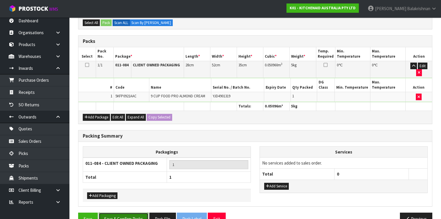
click at [123, 212] on button "Save & Confirm Packs" at bounding box center [124, 218] width 50 height 12
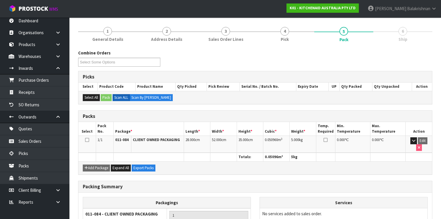
scroll to position [106, 0]
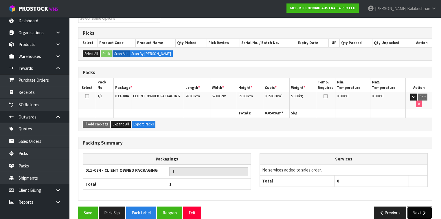
click at [424, 210] on icon "button" at bounding box center [423, 212] width 5 height 4
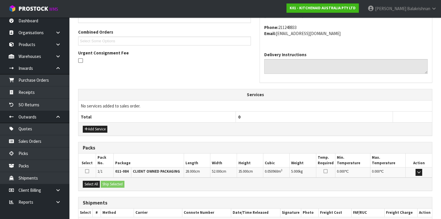
scroll to position [173, 0]
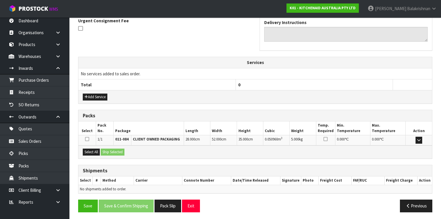
click at [86, 137] on icon at bounding box center [87, 138] width 4 height 5
click at [0, 0] on input "checkbox" at bounding box center [0, 0] width 0 height 0
click at [110, 149] on button "Ship Selected" at bounding box center [113, 151] width 24 height 7
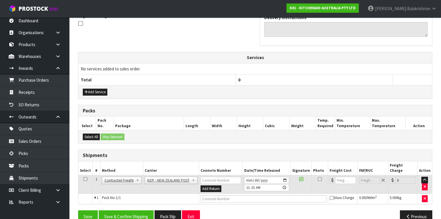
scroll to position [183, 0]
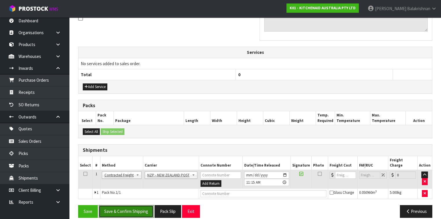
click at [132, 206] on button "Save & Confirm Shipping" at bounding box center [126, 211] width 55 height 12
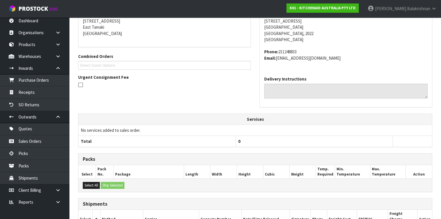
scroll to position [176, 0]
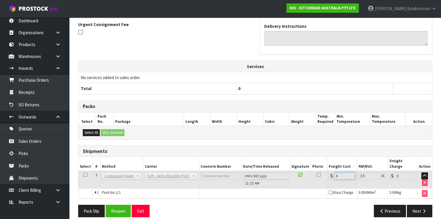
click at [343, 172] on input "0" at bounding box center [344, 175] width 21 height 7
click at [122, 204] on button "Reopen" at bounding box center [118, 210] width 25 height 12
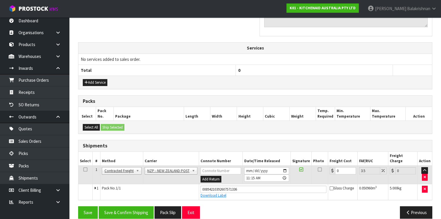
scroll to position [189, 0]
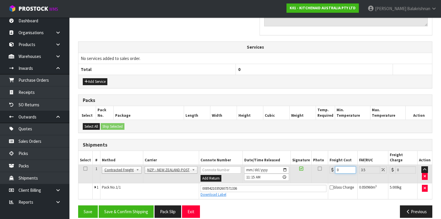
click at [341, 166] on input "0" at bounding box center [345, 169] width 21 height 7
type input "4"
type input "4.14"
type input "4.3"
type input "4.45"
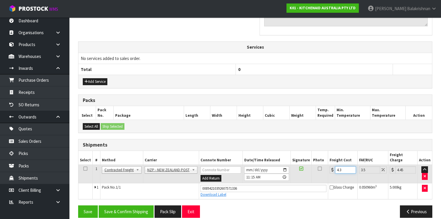
type input "4.33"
type input "4.48"
type input "4.33"
click at [139, 205] on button "Save & Confirm Shipping" at bounding box center [126, 211] width 55 height 12
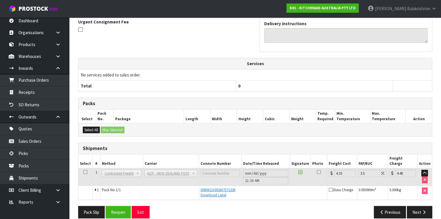
scroll to position [173, 0]
